Goal: Task Accomplishment & Management: Manage account settings

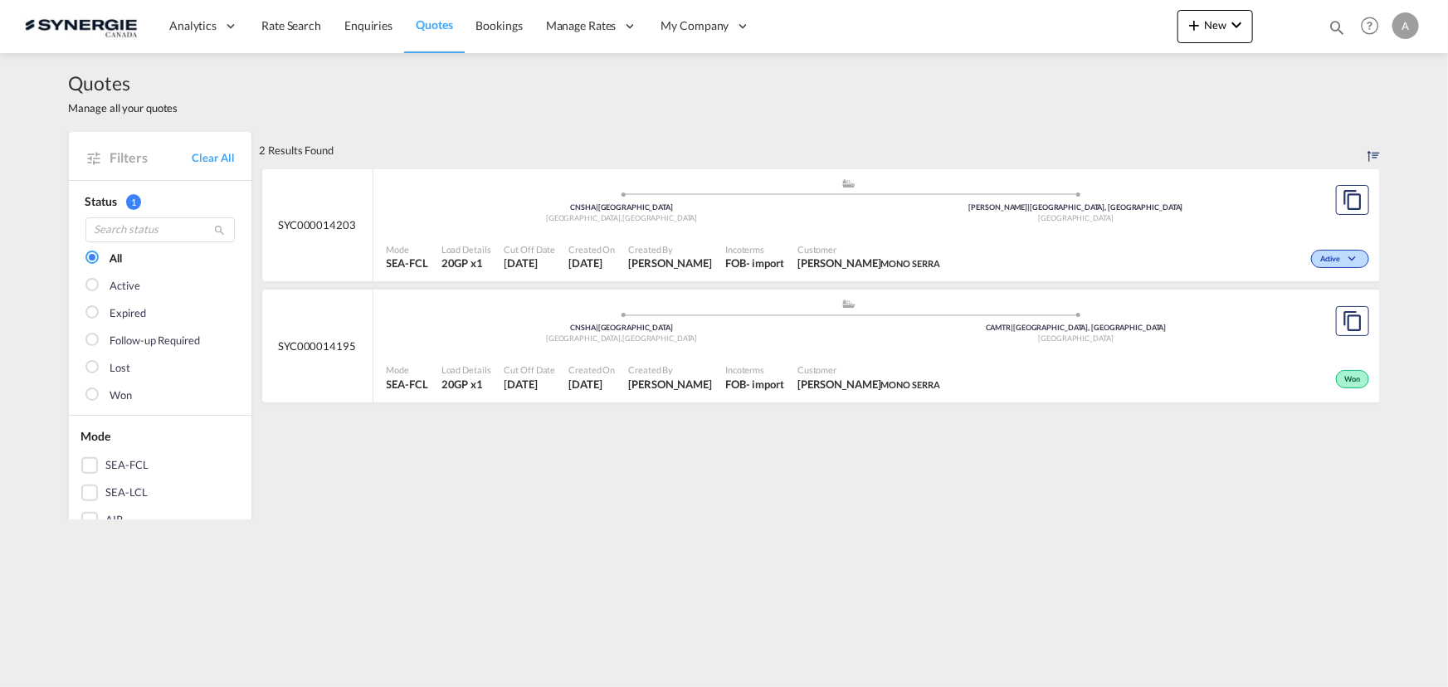
click at [1328, 21] on md-icon "icon-magnify" at bounding box center [1337, 27] width 18 height 18
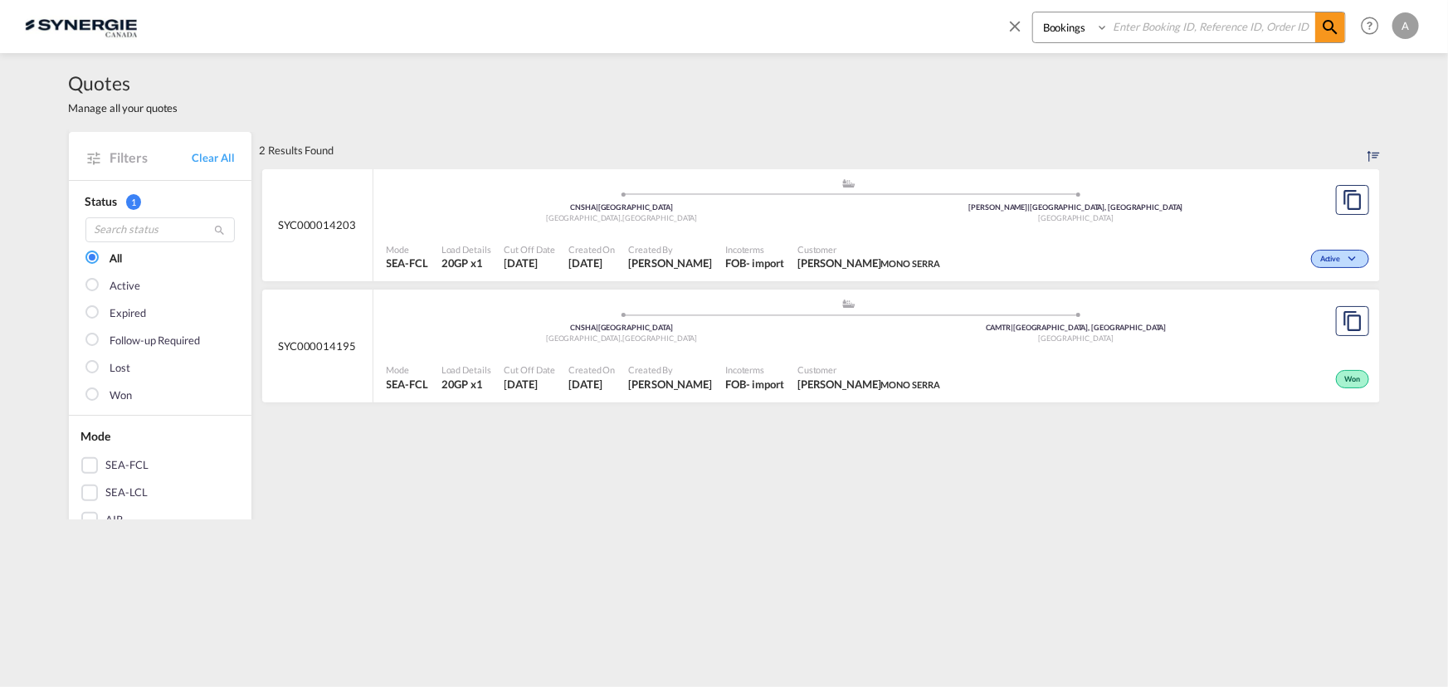
click at [1056, 32] on select "Bookings Quotes Enquiries" at bounding box center [1072, 27] width 79 height 30
select select "Quotes"
click at [1033, 12] on select "Bookings Quotes Enquiries" at bounding box center [1072, 27] width 79 height 30
click at [1178, 21] on input at bounding box center [1212, 26] width 207 height 29
type input "14424"
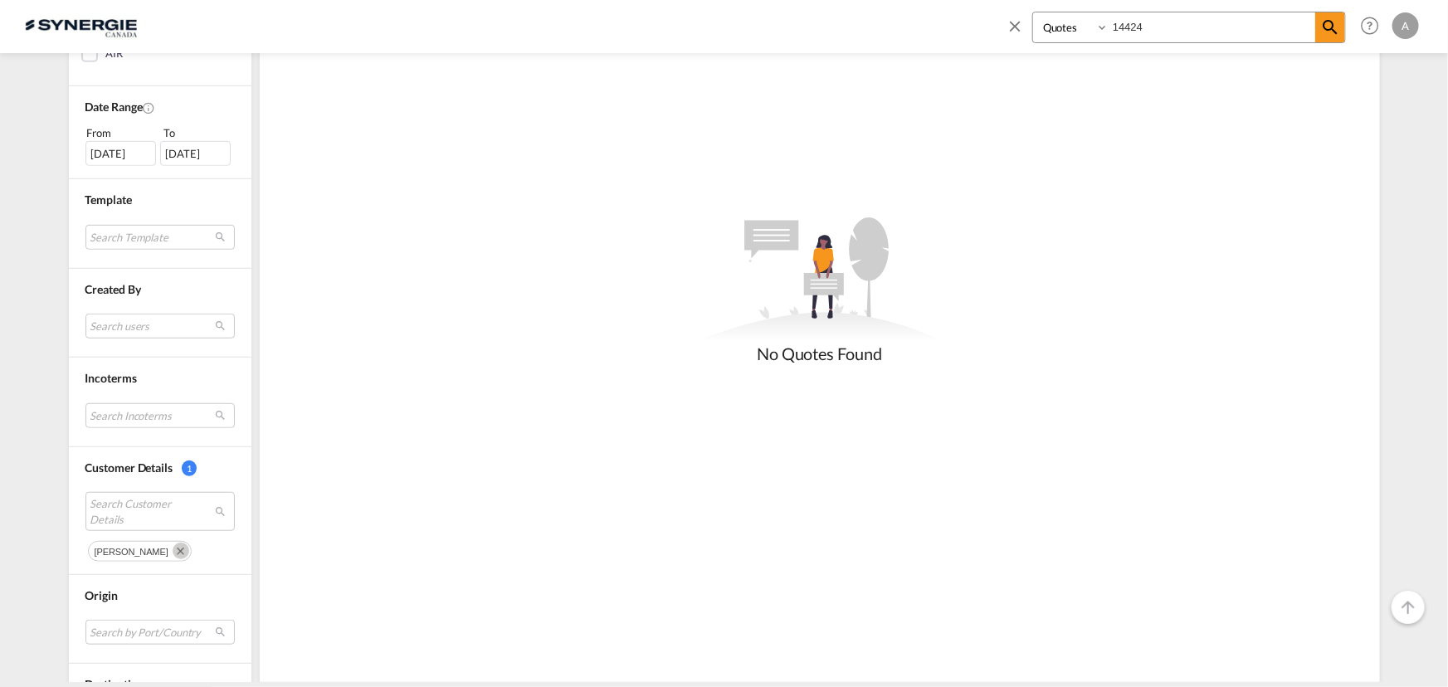
scroll to position [603, 0]
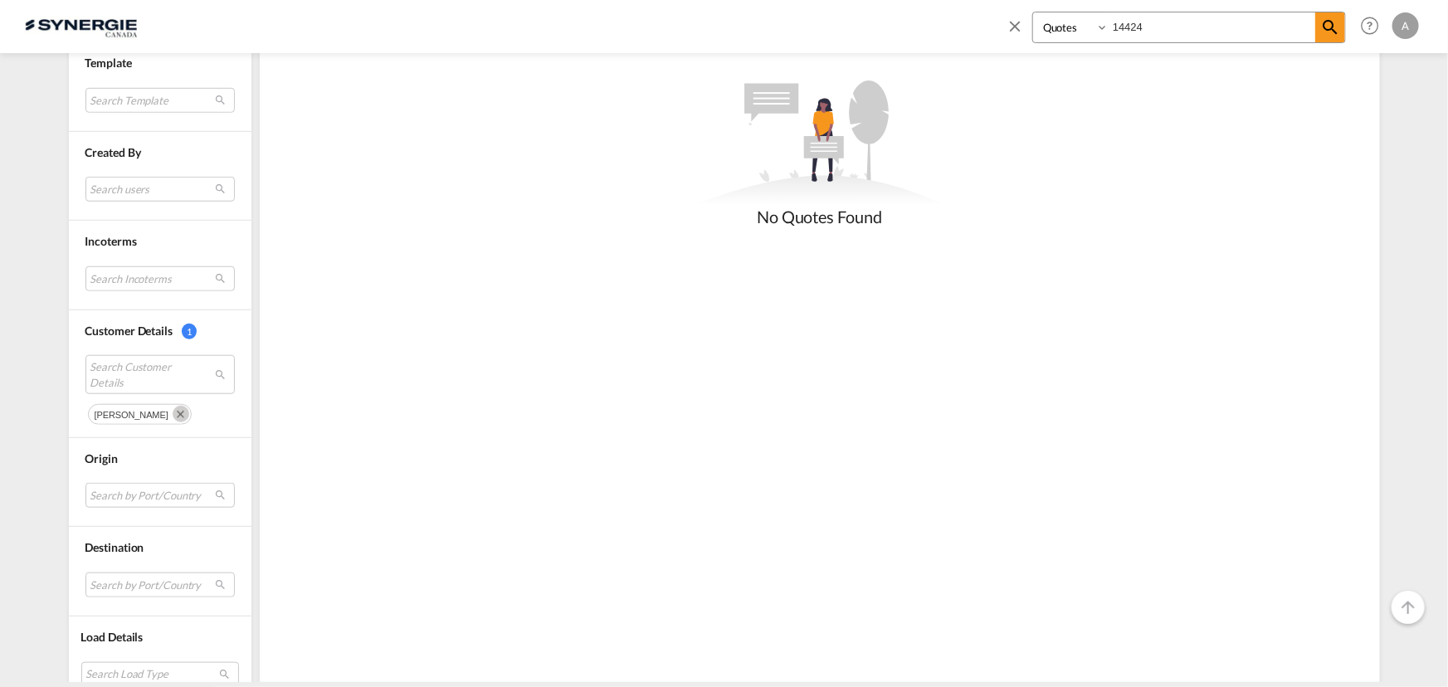
click at [188, 413] on md-icon "Remove" at bounding box center [181, 414] width 17 height 17
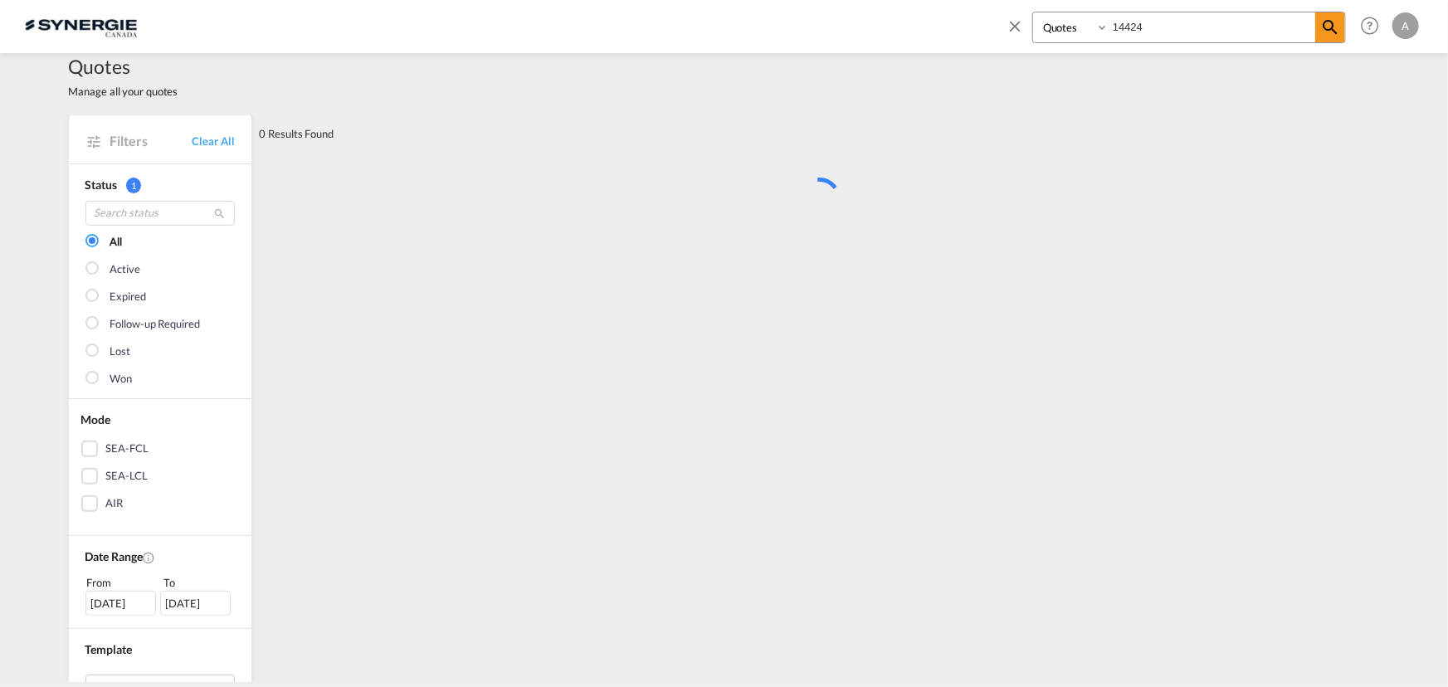
scroll to position [0, 0]
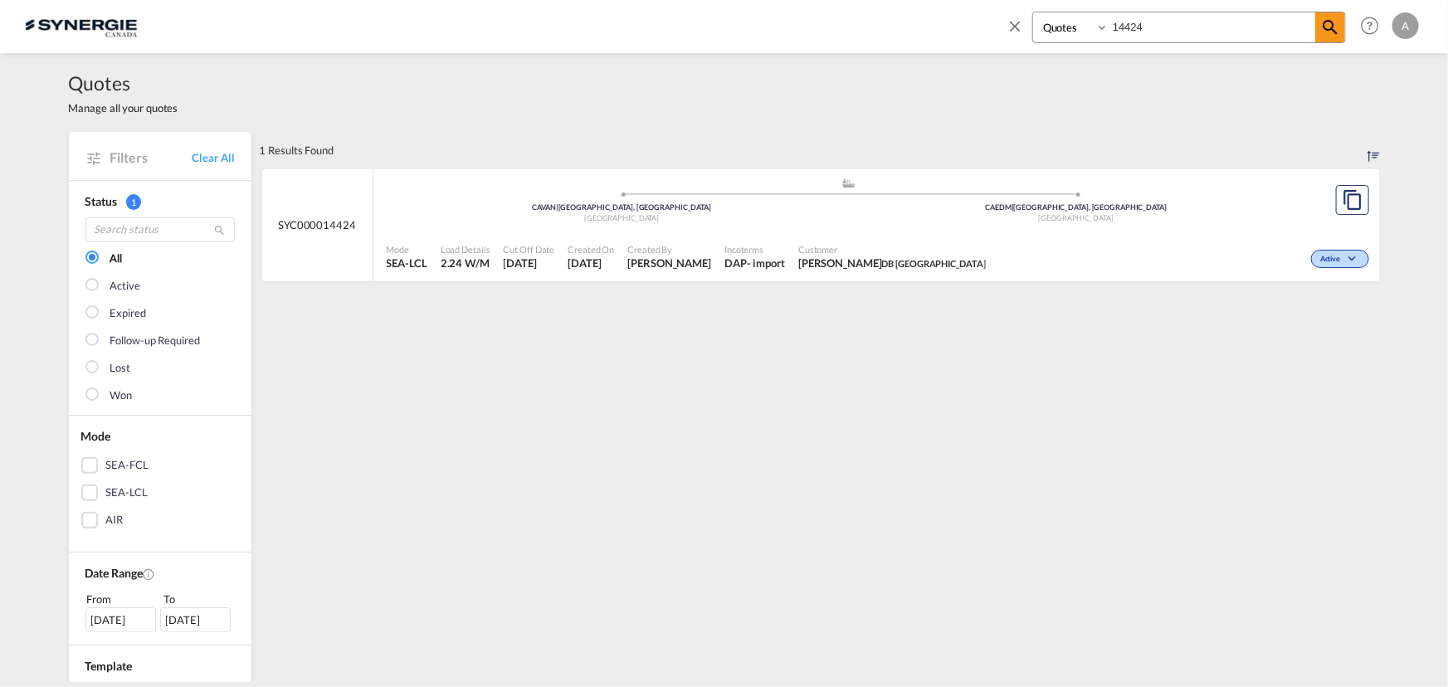
click at [822, 236] on div "Customer Summer Zhang DB China" at bounding box center [892, 256] width 201 height 41
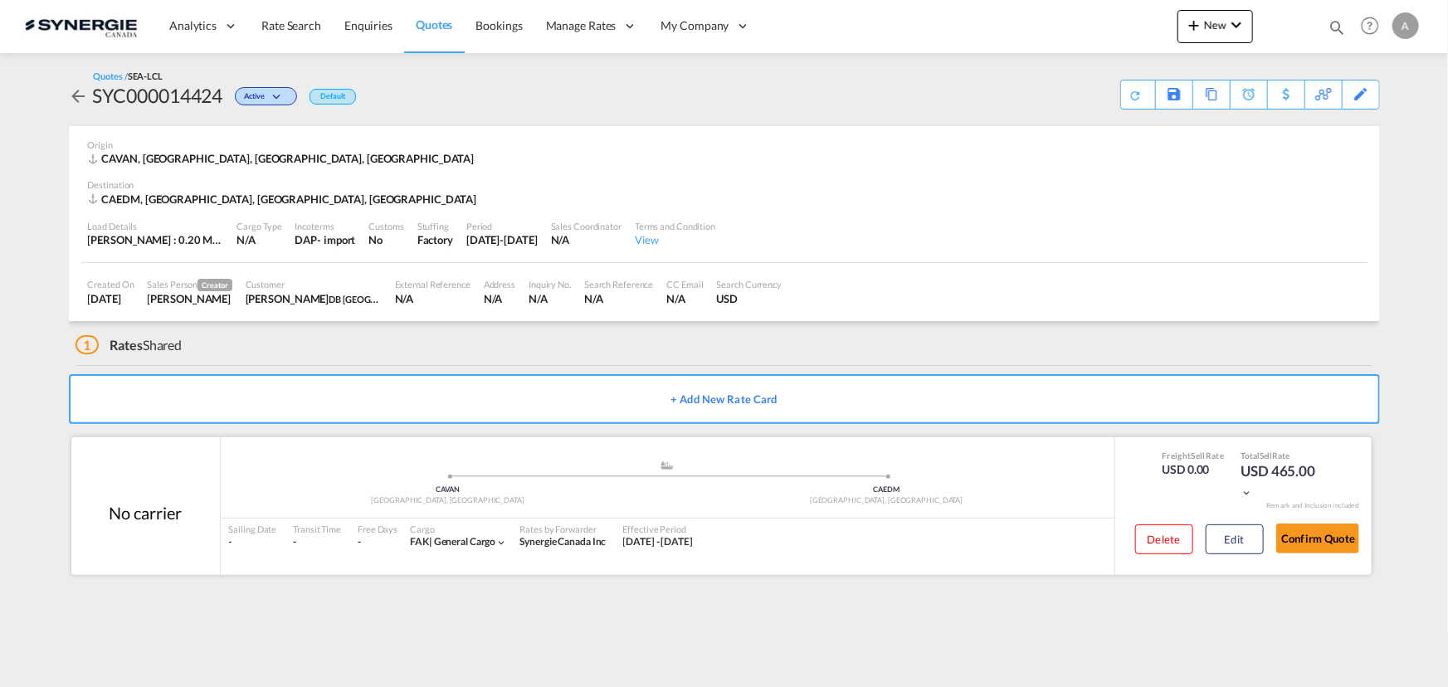
drag, startPoint x: 1227, startPoint y: 559, endPoint x: 987, endPoint y: 505, distance: 245.8
click at [1227, 559] on div "Delete Edit" at bounding box center [1193, 545] width 141 height 44
click at [1228, 547] on button "Edit" at bounding box center [1235, 539] width 58 height 30
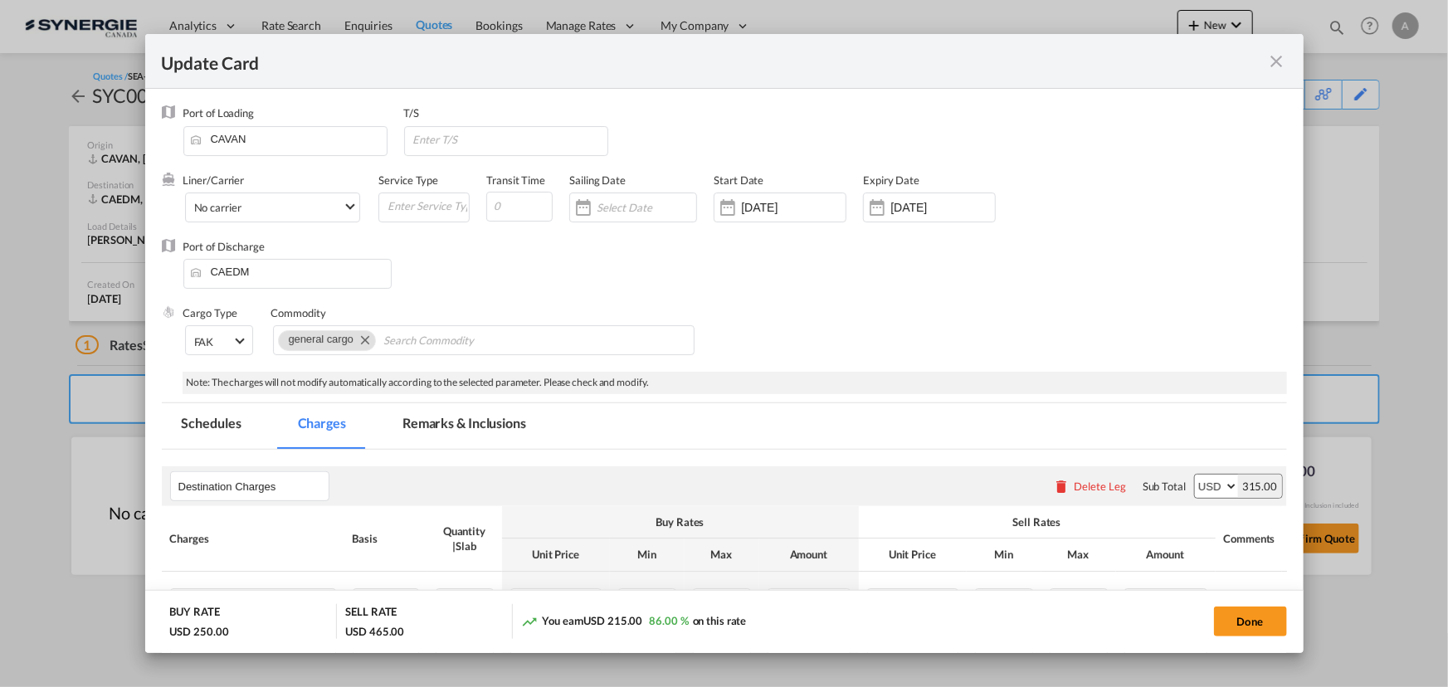
click at [432, 432] on md-tab-item "Remarks & Inclusions" at bounding box center [464, 426] width 163 height 46
select select "flat"
select select "per_kg"
select select "per_shipment"
select select "per_pallet"
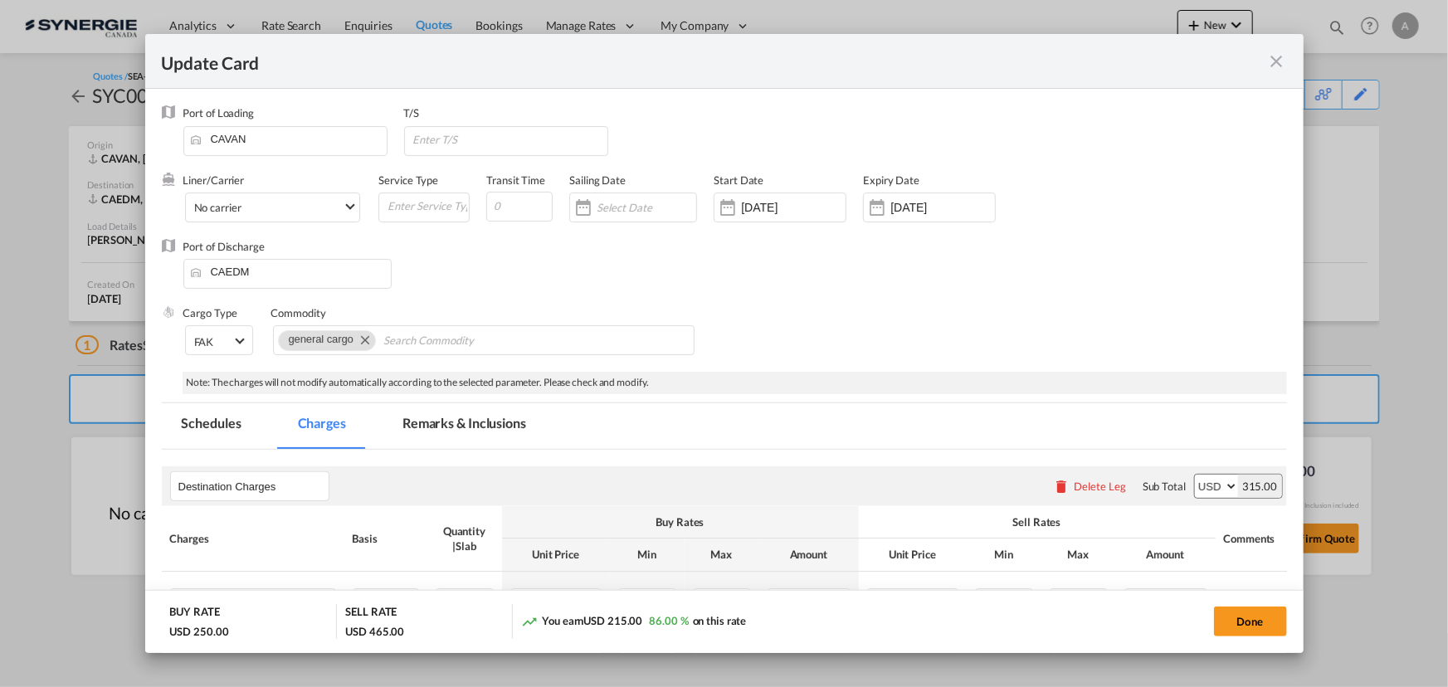
select select "per_bl"
select select "per_shipment"
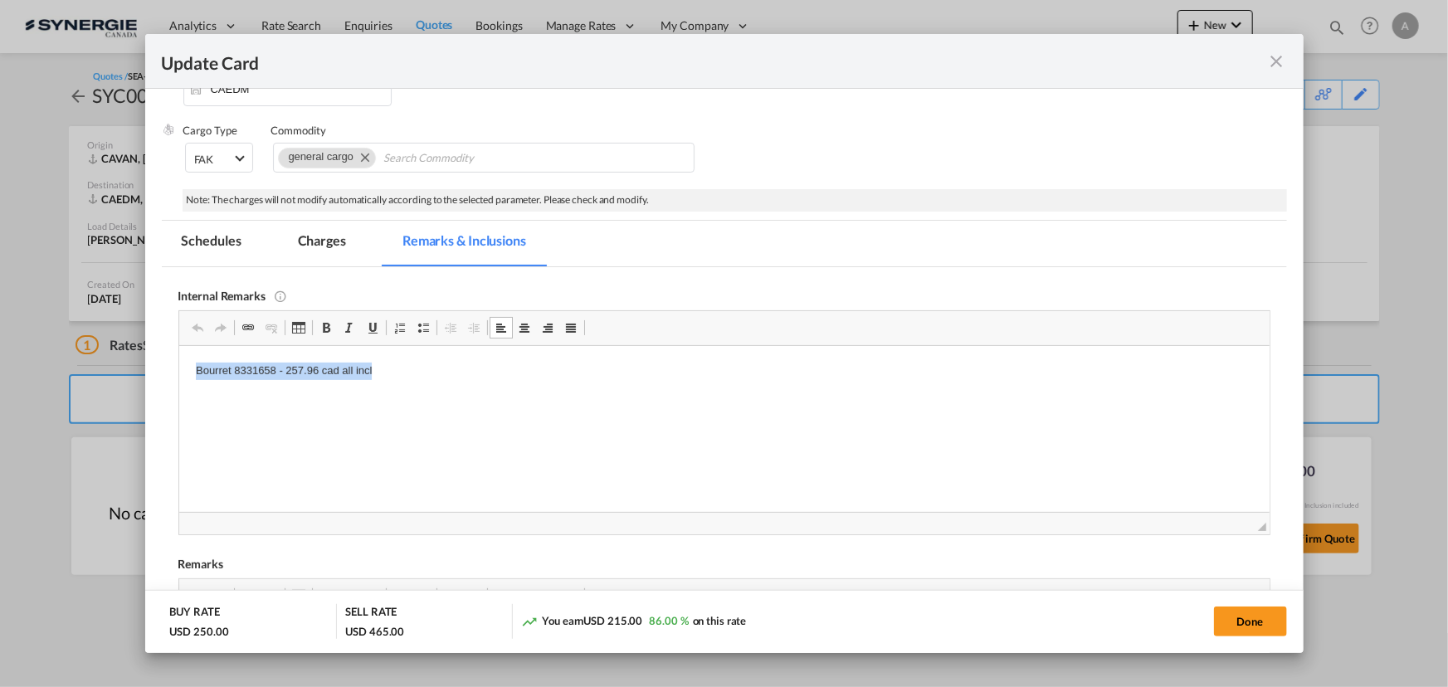
drag, startPoint x: 428, startPoint y: 367, endPoint x: 161, endPoint y: 374, distance: 267.3
click at [178, 374] on html "Bourret 8331658 - 257.96 cad all incl" at bounding box center [723, 370] width 1090 height 51
click at [332, 233] on md-tab-item "Charges" at bounding box center [322, 244] width 88 height 46
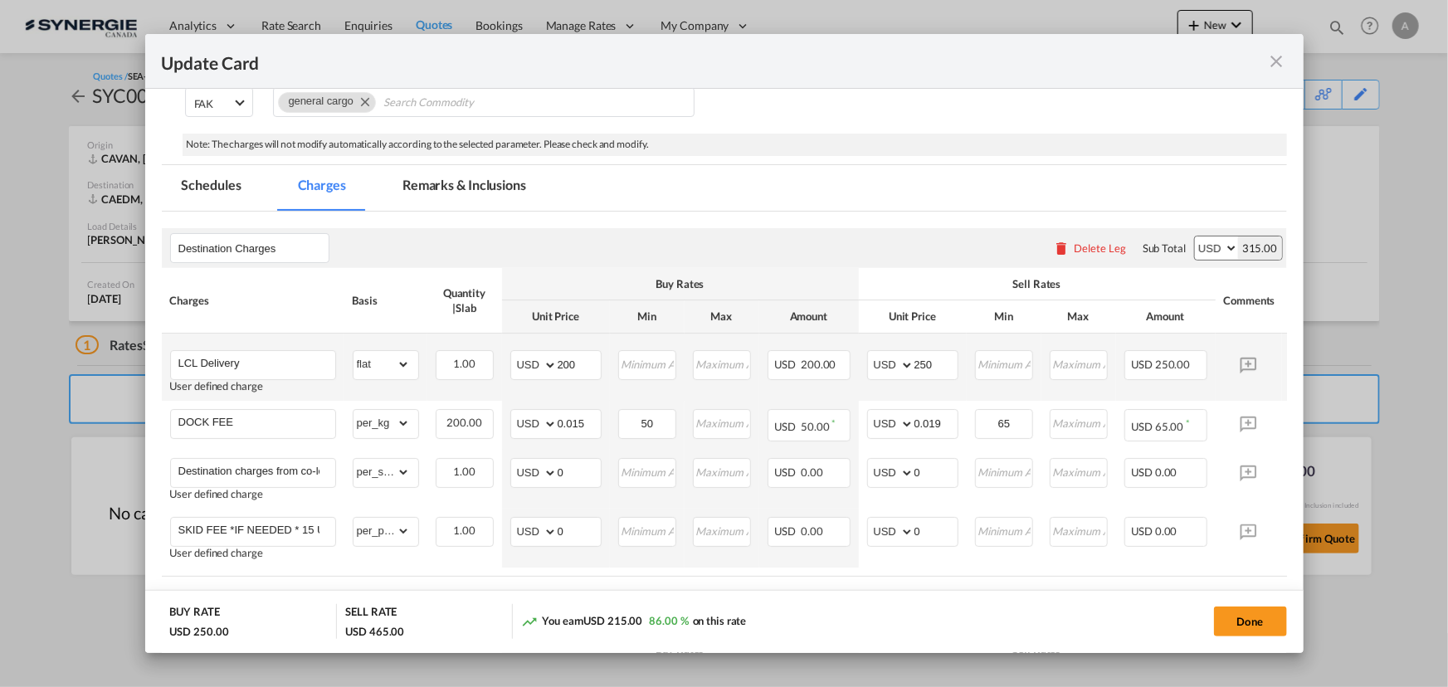
scroll to position [258, 0]
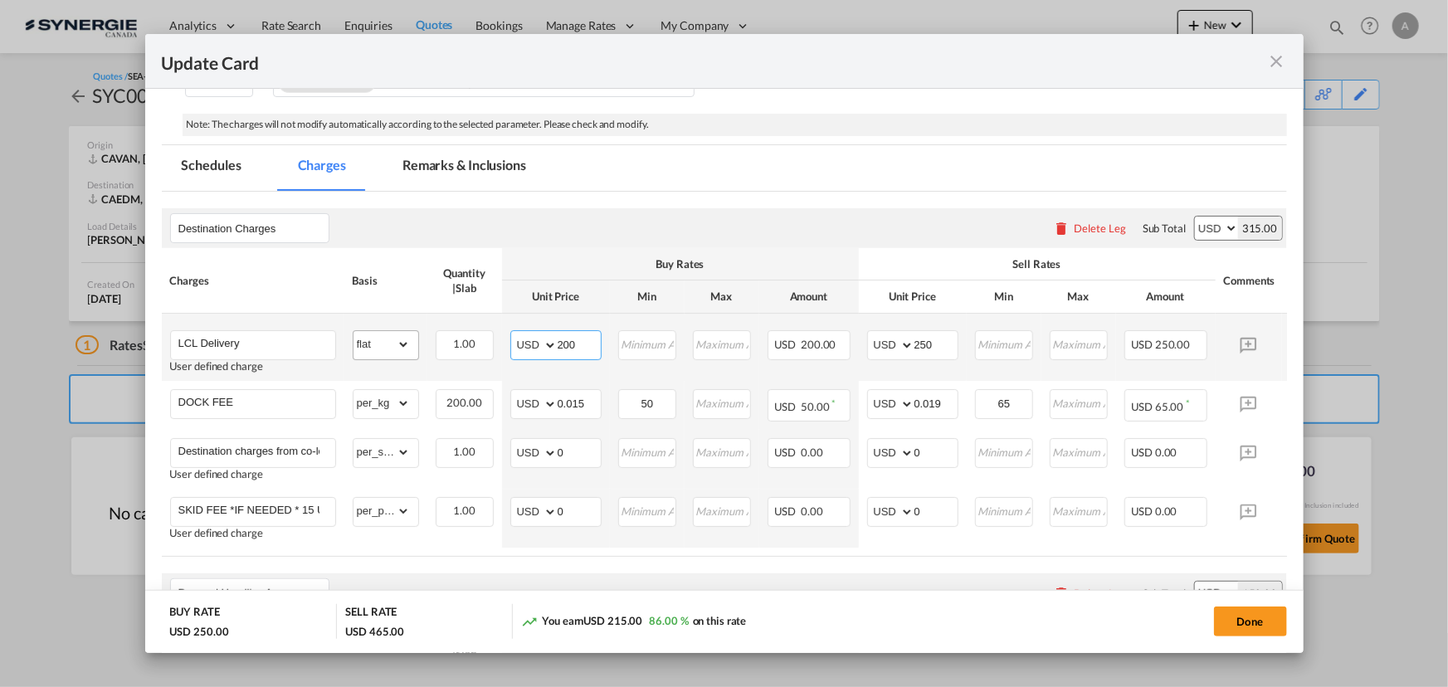
drag, startPoint x: 581, startPoint y: 342, endPoint x: 390, endPoint y: 344, distance: 190.9
click at [426, 344] on tr "LCL Delivery User defined charge Please Enter Already Exists gross_weight volum…" at bounding box center [750, 347] width 1176 height 67
type input "59"
type input "160"
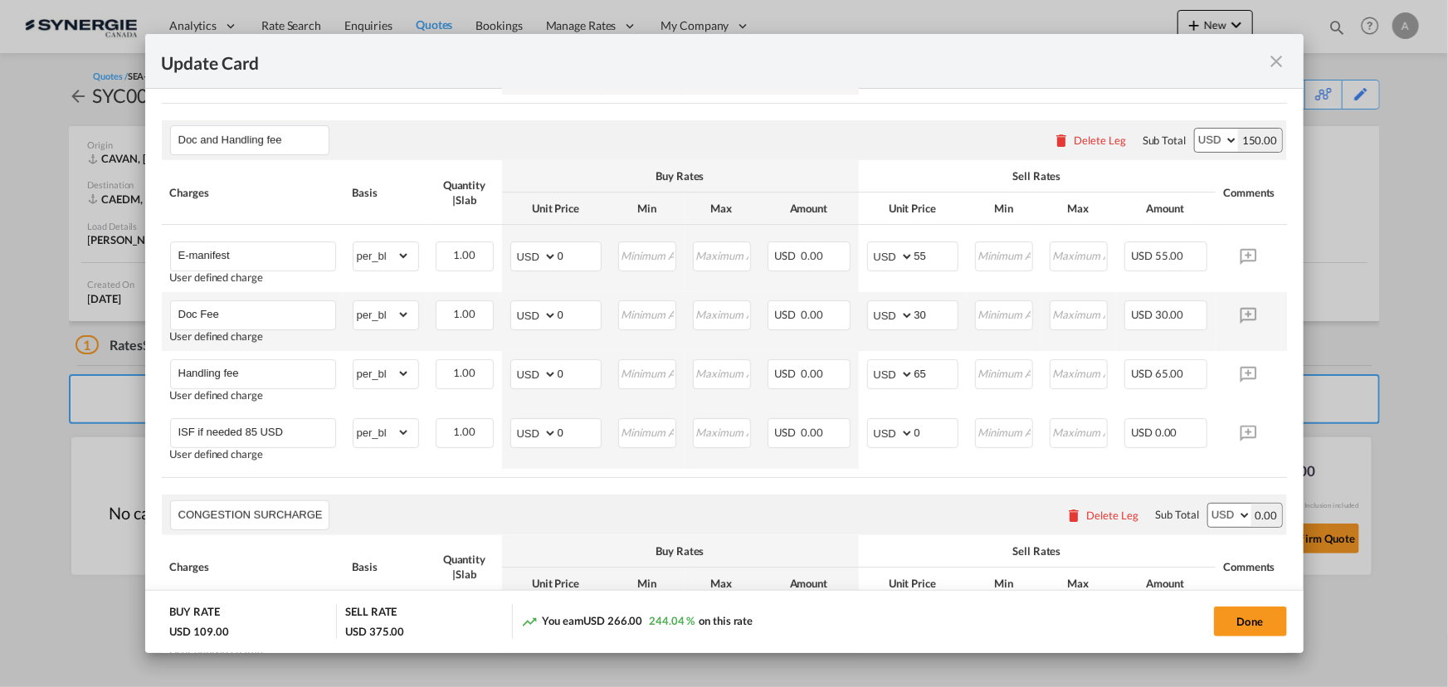
scroll to position [913, 0]
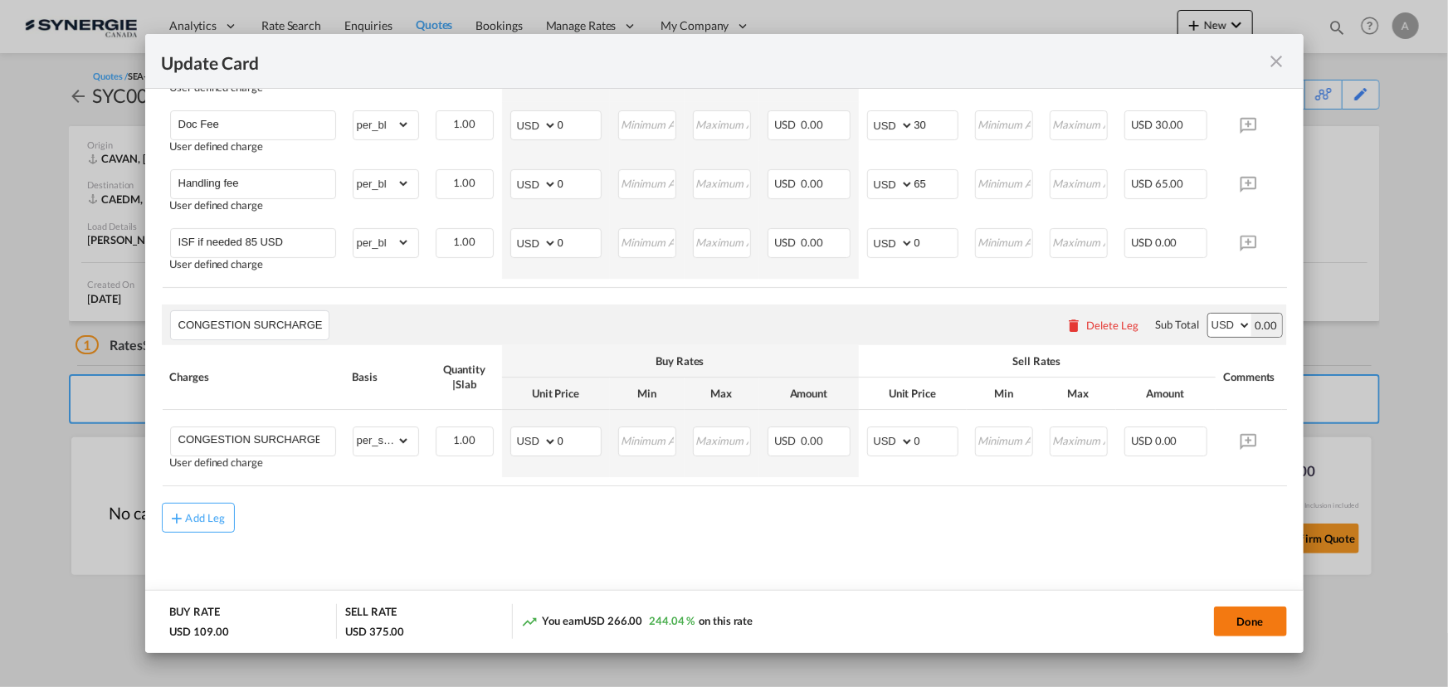
click at [1253, 612] on button "Done" at bounding box center [1250, 622] width 73 height 30
type input "28 Aug 2025"
type input "24 Sep 2025"
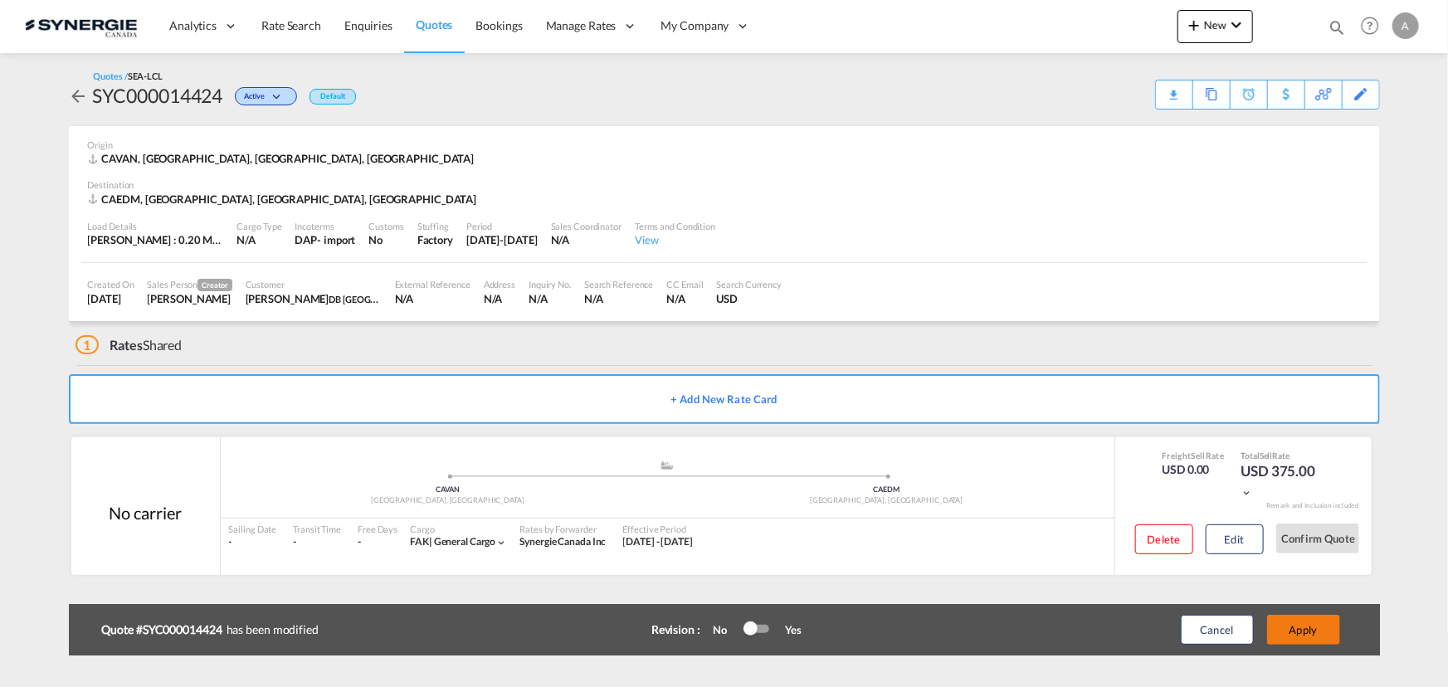
click at [1303, 633] on button "Apply" at bounding box center [1303, 630] width 73 height 30
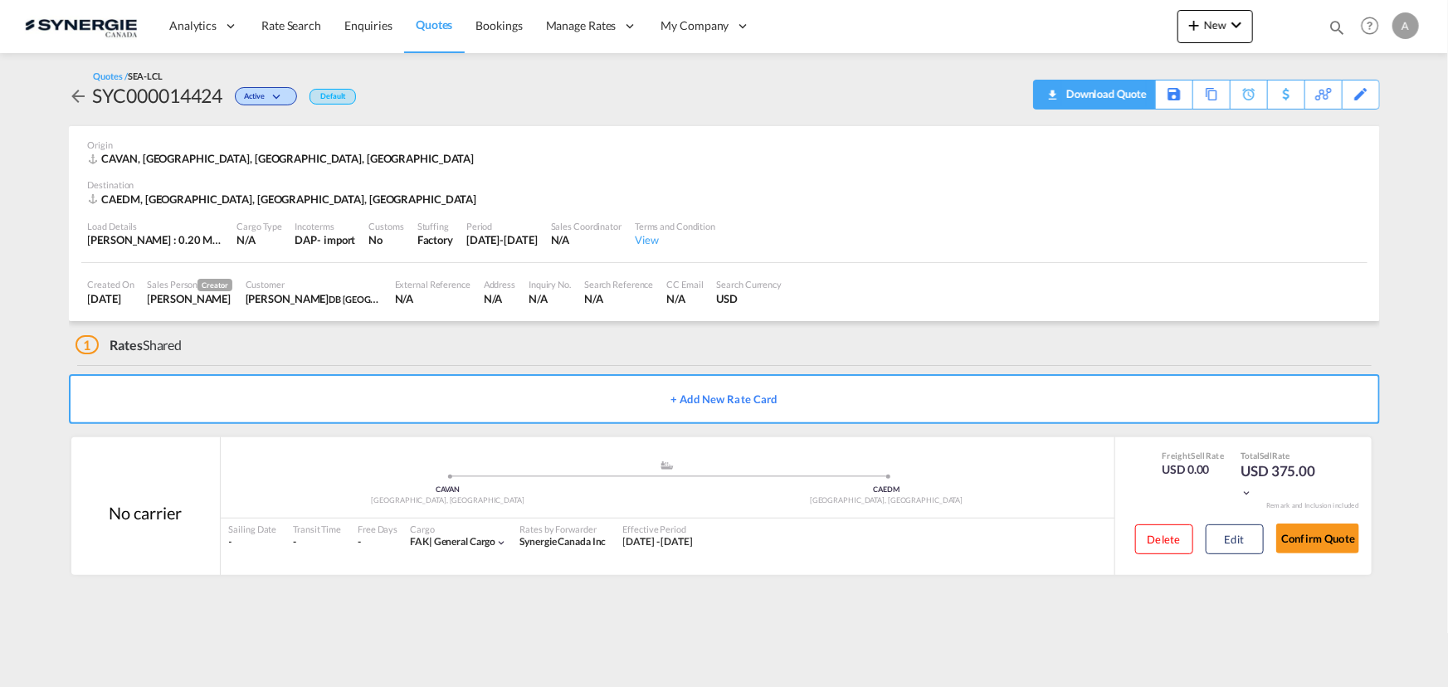
click at [1114, 93] on div "Quotes / SEA-LCL SYC000014424 Active Default Download Quote Save As Template Co…" at bounding box center [724, 90] width 1311 height 40
click at [1129, 94] on div "Download Quote" at bounding box center [1104, 93] width 85 height 27
